Goal: Task Accomplishment & Management: Manage account settings

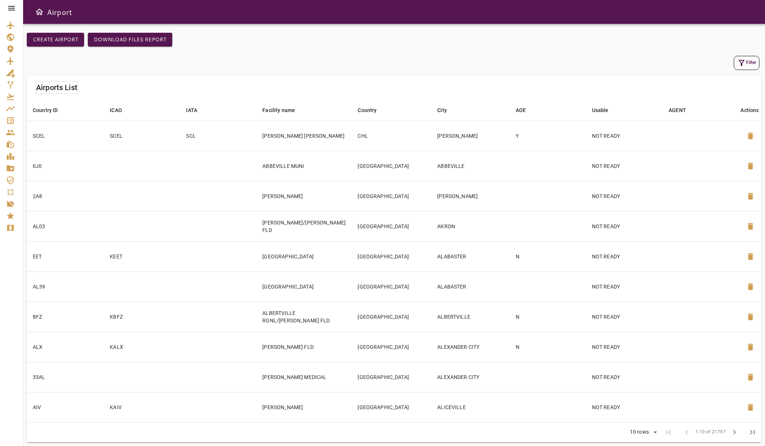
click at [358, 77] on div "Airports List" at bounding box center [394, 88] width 734 height 24
click at [12, 5] on icon at bounding box center [11, 8] width 9 height 9
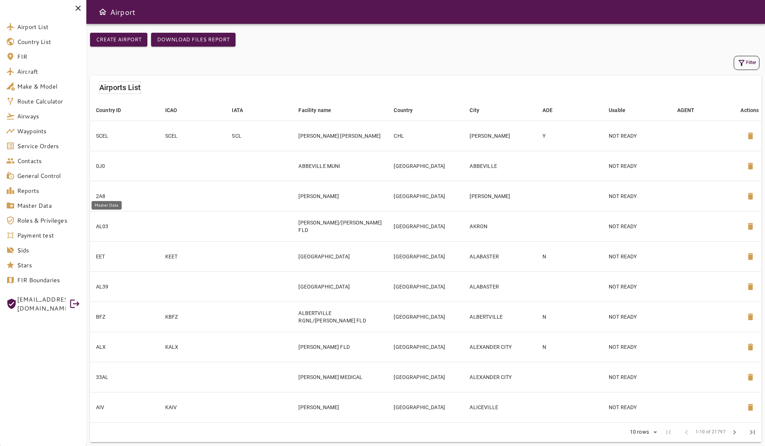
click at [52, 204] on span "Master Data" at bounding box center [48, 205] width 63 height 9
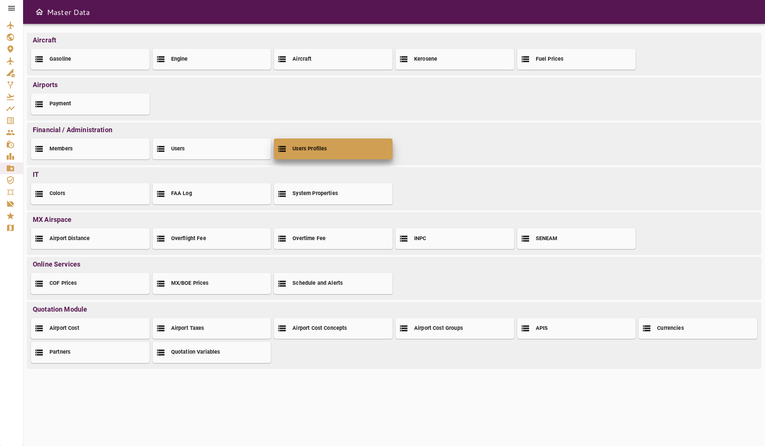
click at [302, 144] on div "Users Profiles" at bounding box center [333, 148] width 119 height 21
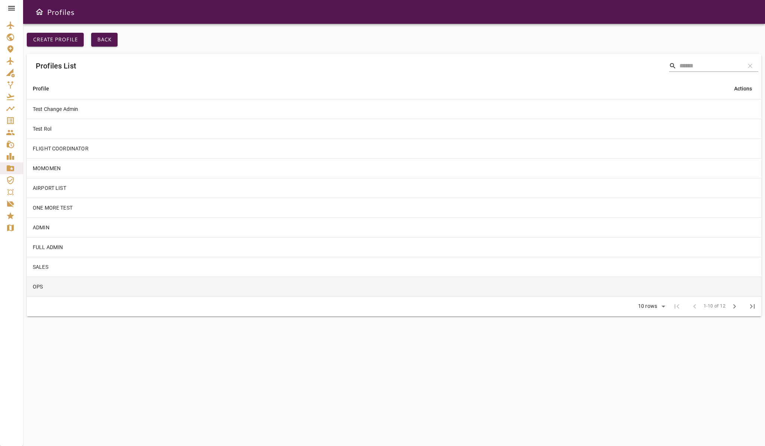
click at [140, 286] on td "OPS" at bounding box center [376, 286] width 699 height 20
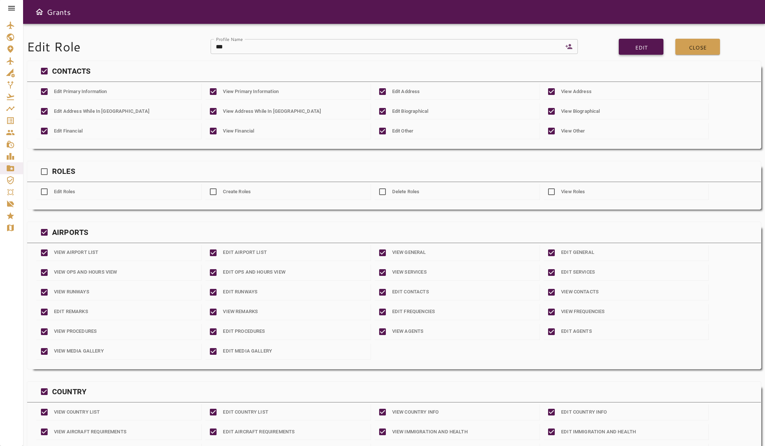
click at [647, 45] on button "Edit" at bounding box center [641, 47] width 45 height 16
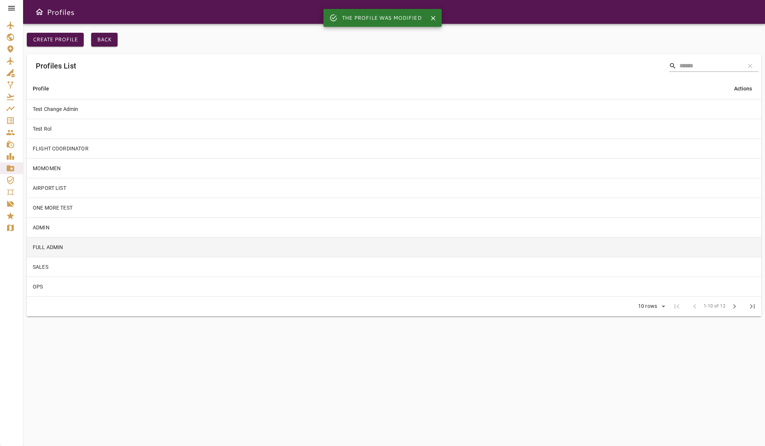
click at [729, 244] on td at bounding box center [743, 247] width 35 height 20
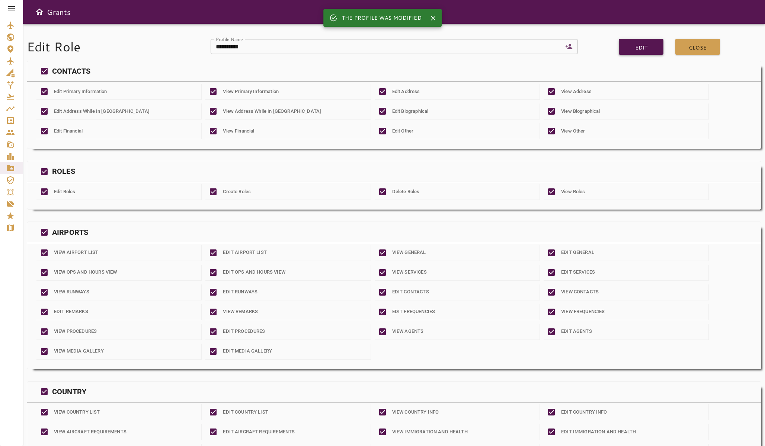
click at [643, 44] on button "Edit" at bounding box center [641, 47] width 45 height 16
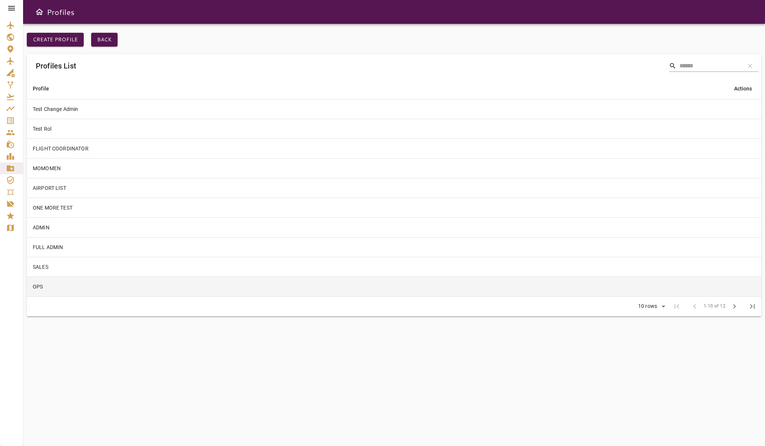
click at [39, 281] on td "OPS" at bounding box center [376, 286] width 699 height 20
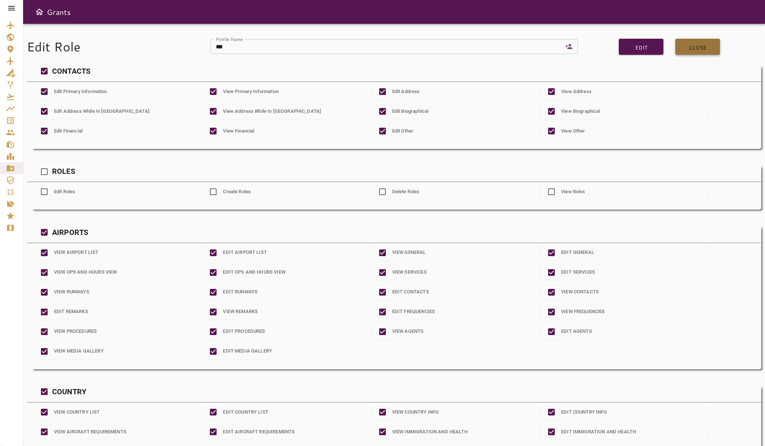
click at [692, 47] on button "Close" at bounding box center [697, 47] width 45 height 16
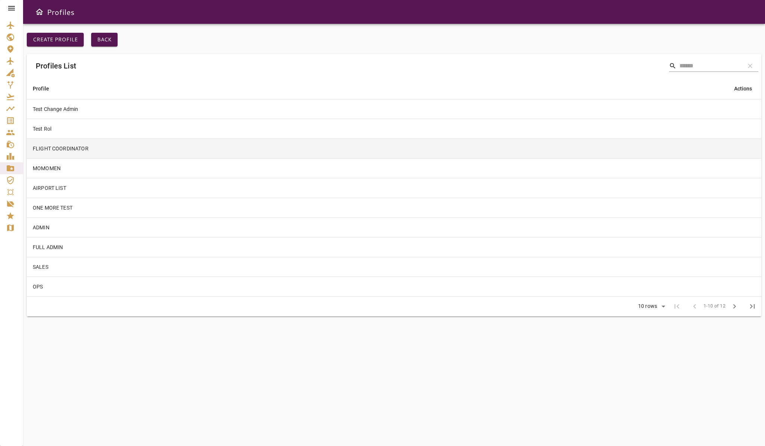
click at [73, 157] on td "FLIGHT COORDINATOR" at bounding box center [376, 148] width 699 height 20
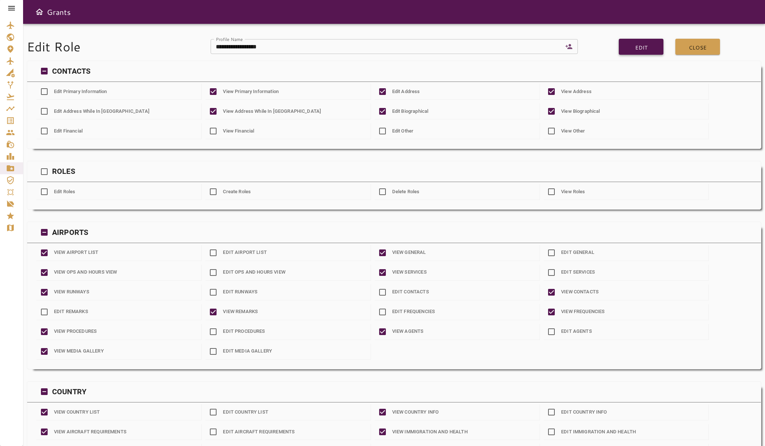
click at [638, 48] on button "Edit" at bounding box center [641, 47] width 45 height 16
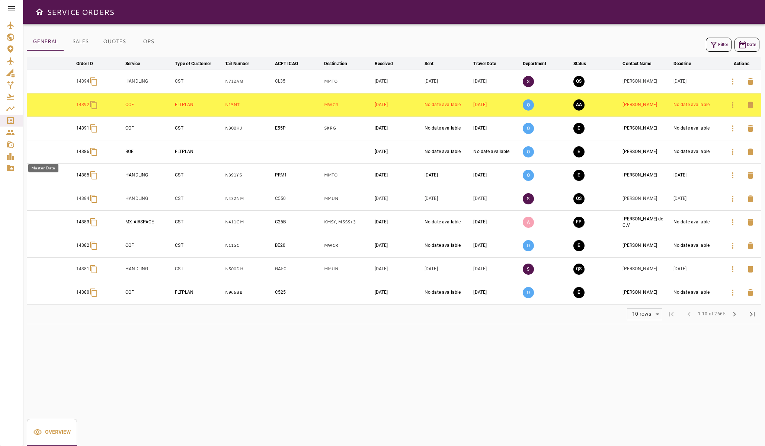
click at [13, 173] on link "Master Data" at bounding box center [11, 168] width 23 height 12
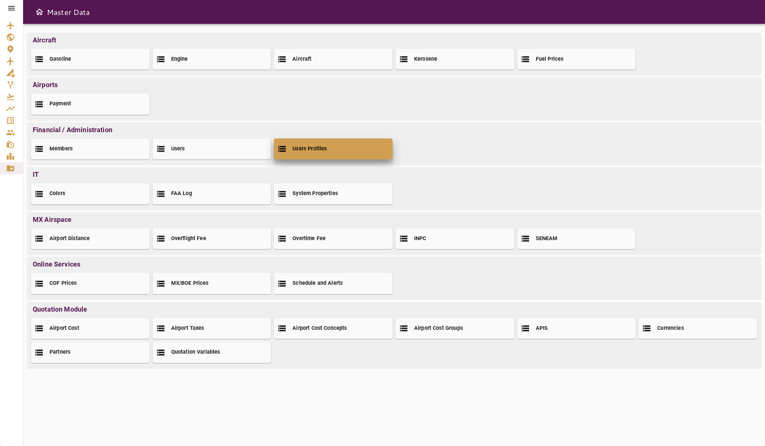
click at [302, 148] on h2 "Users Profiles" at bounding box center [309, 149] width 34 height 8
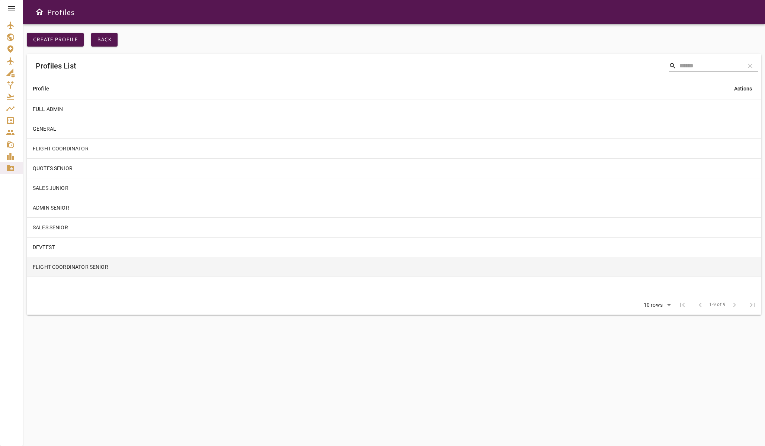
click at [74, 268] on td "FLIGHT COORDINATOR SENIOR" at bounding box center [376, 267] width 699 height 20
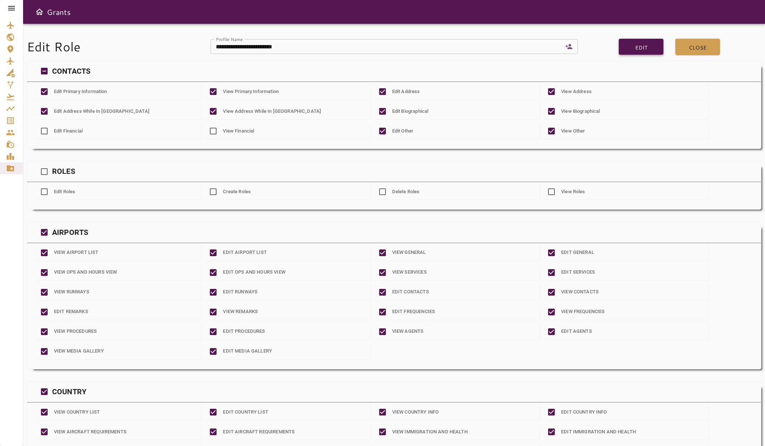
click at [637, 47] on button "Edit" at bounding box center [641, 47] width 45 height 16
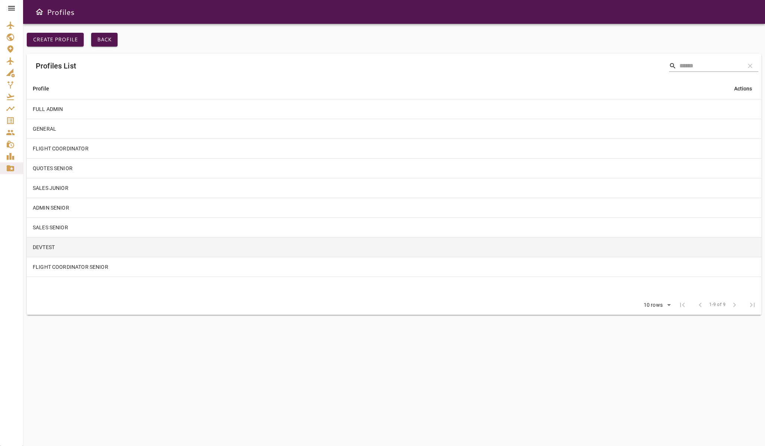
click at [58, 243] on td "DEVTEST" at bounding box center [376, 247] width 699 height 20
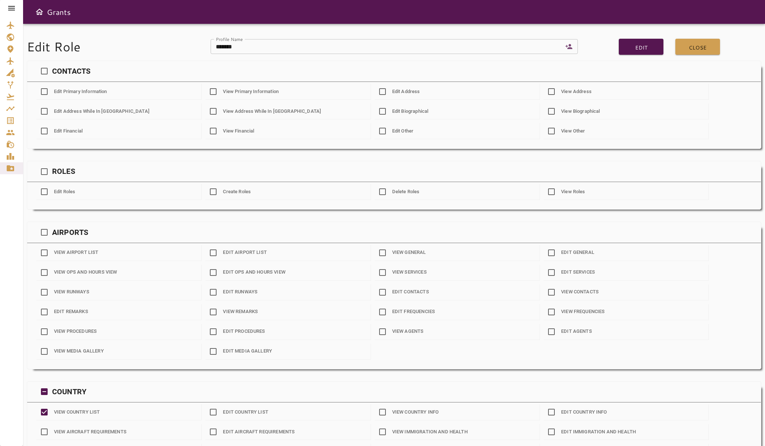
click at [14, 172] on icon "Master Data" at bounding box center [10, 168] width 9 height 9
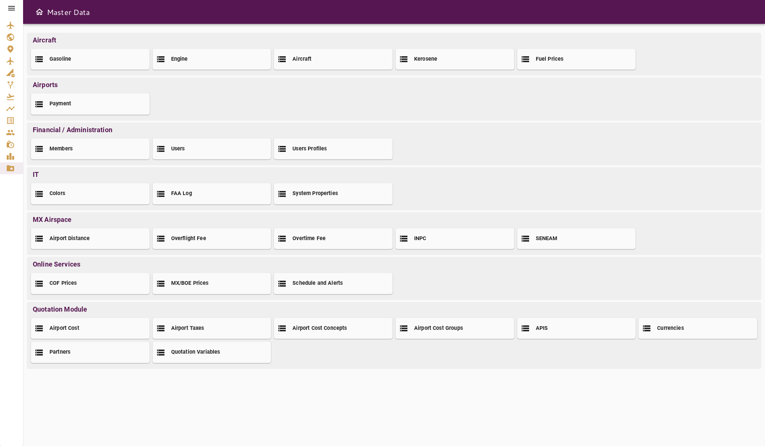
click at [300, 135] on div "Members Users Users Profiles" at bounding box center [394, 149] width 730 height 28
click at [299, 149] on h2 "Users Profiles" at bounding box center [309, 149] width 34 height 8
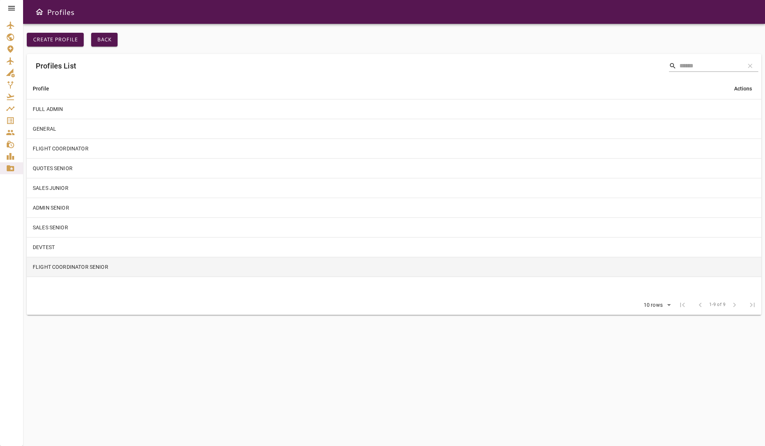
click at [74, 268] on td "FLIGHT COORDINATOR SENIOR" at bounding box center [376, 267] width 699 height 20
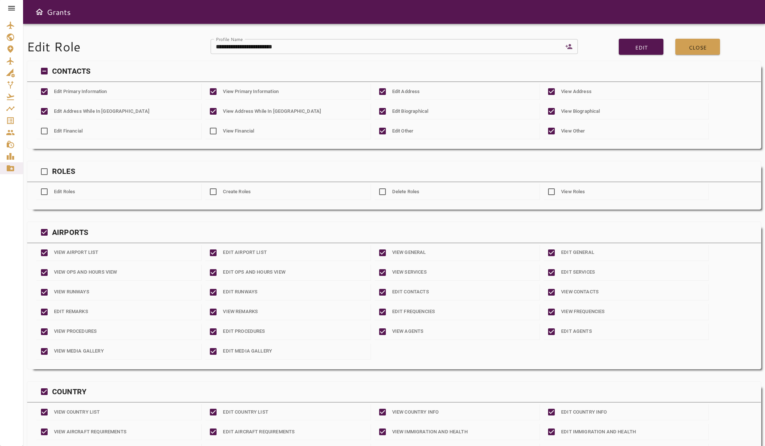
scroll to position [780, 0]
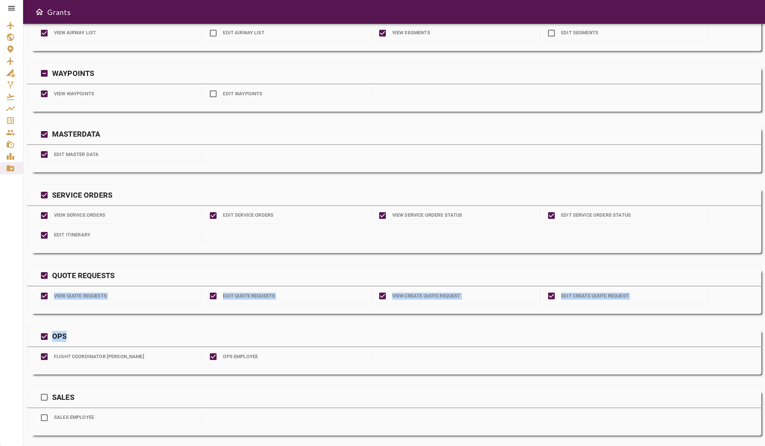
drag, startPoint x: 670, startPoint y: 343, endPoint x: 749, endPoint y: 281, distance: 101.2
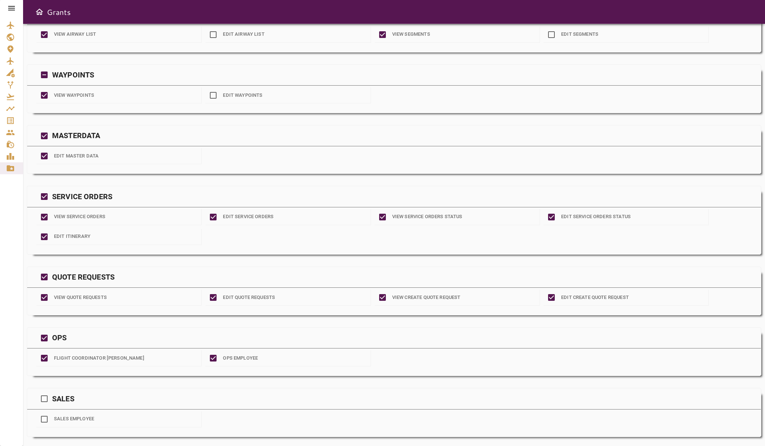
click at [234, 302] on div "QUOTE REQUESTS VIEW QUOTE REQUESTS EDIT QUOTE REQUESTS VIEW CREATE QUOTE REQUES…" at bounding box center [394, 290] width 734 height 49
click at [49, 13] on h6 "Grants" at bounding box center [59, 12] width 24 height 12
click at [37, 11] on icon "Open drawer" at bounding box center [39, 12] width 7 height 6
